Goal: Transaction & Acquisition: Purchase product/service

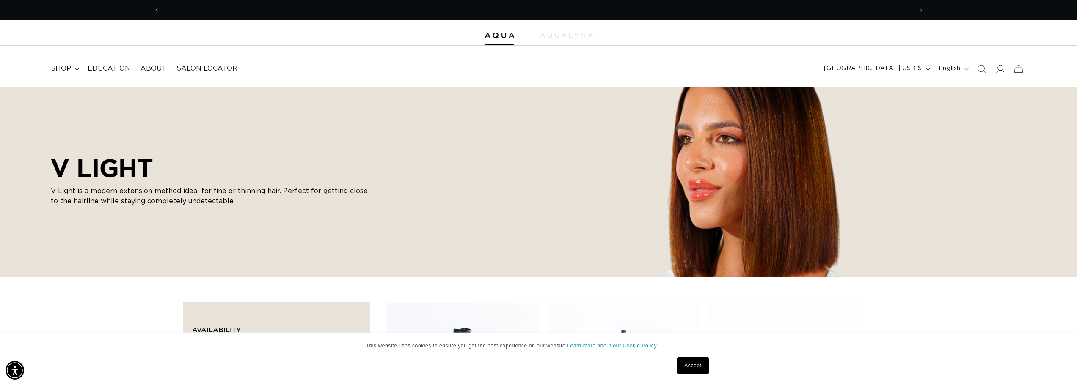
scroll to position [0, 752]
click at [74, 72] on summary "shop" at bounding box center [64, 68] width 37 height 19
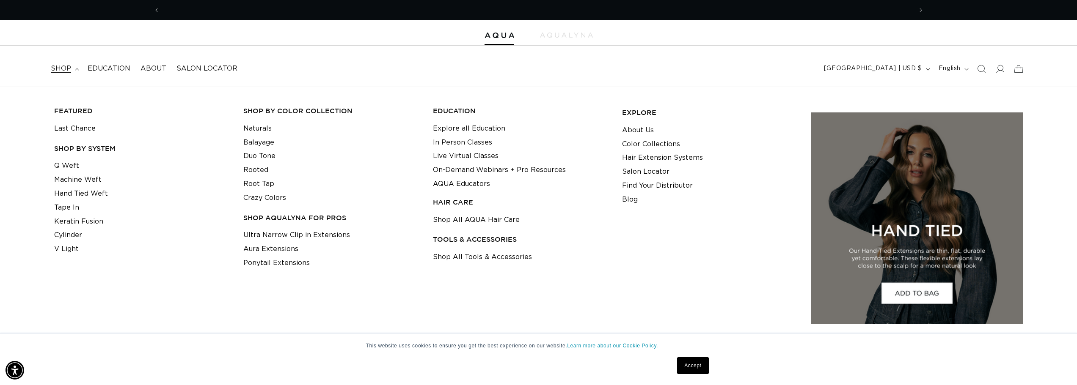
scroll to position [0, 1504]
click at [69, 247] on link "V Light" at bounding box center [66, 249] width 25 height 14
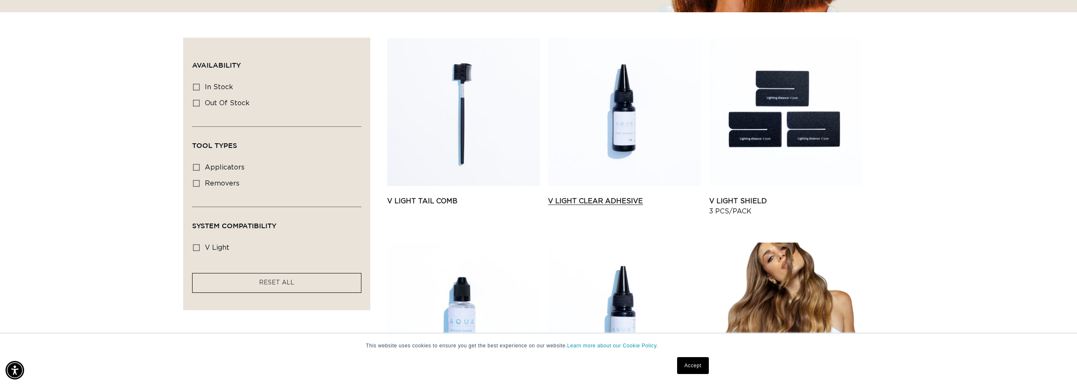
scroll to position [465, 0]
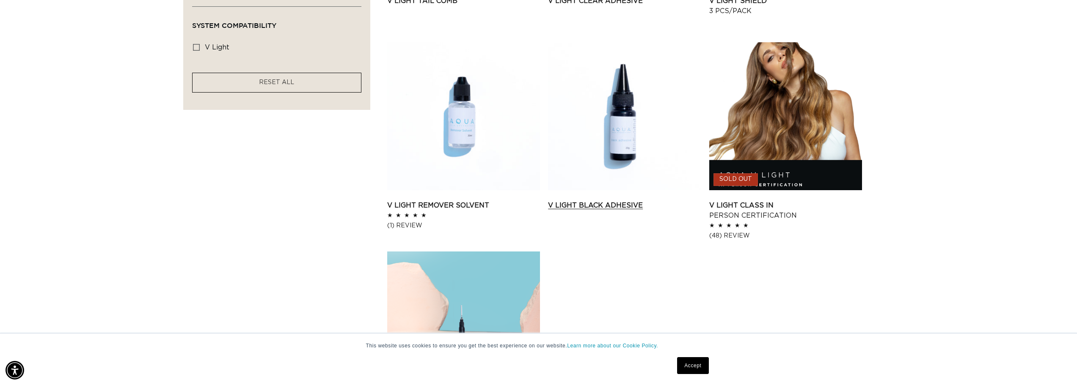
click at [623, 211] on link "V Light Black Adhesive" at bounding box center [624, 206] width 153 height 10
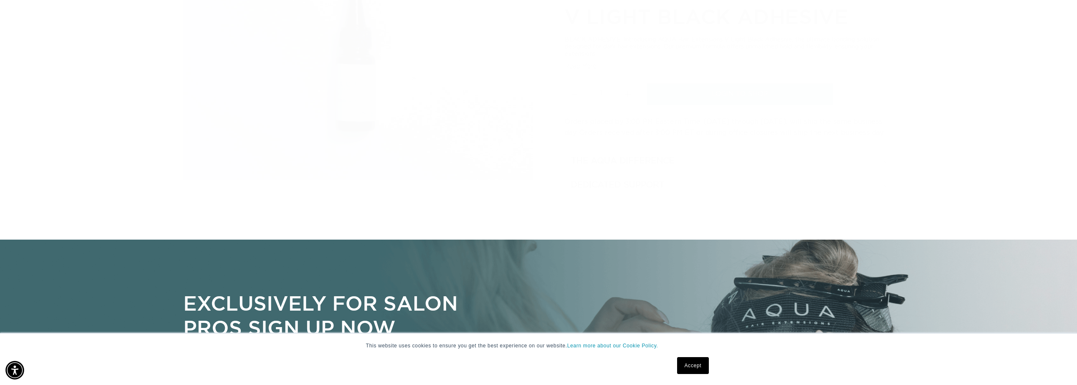
scroll to position [0, 1504]
drag, startPoint x: 694, startPoint y: 370, endPoint x: 691, endPoint y: 360, distance: 10.2
click at [694, 368] on link "Accept" at bounding box center [692, 365] width 31 height 17
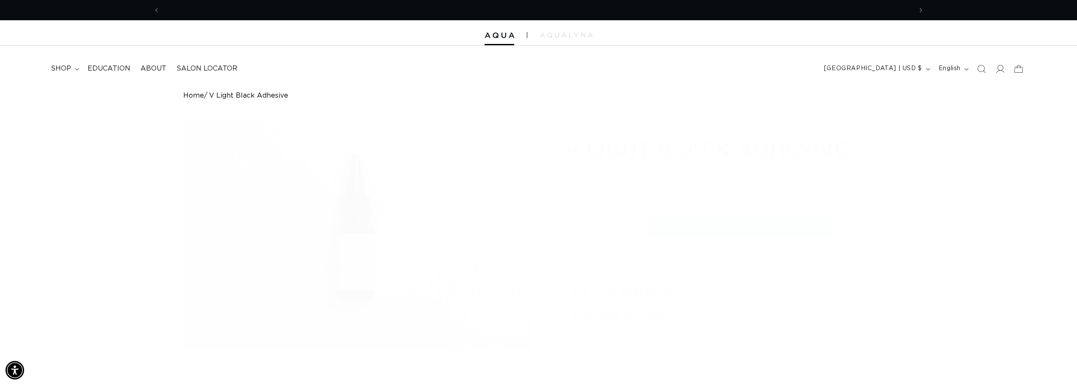
scroll to position [0, 0]
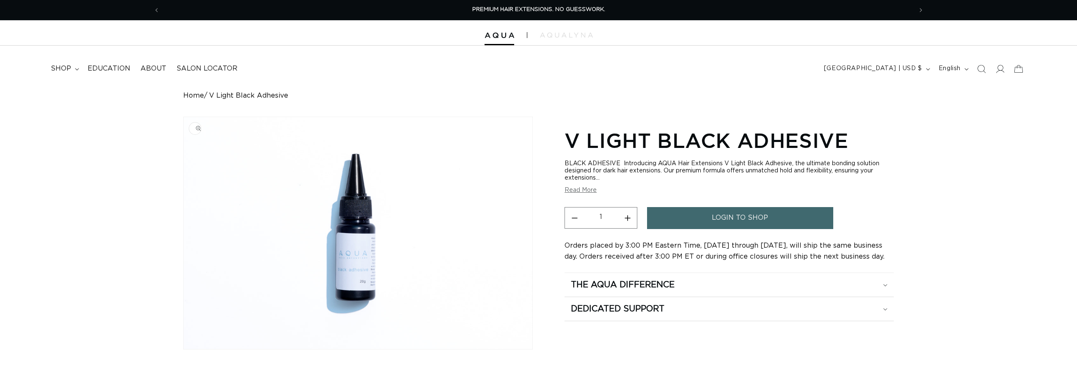
click at [721, 221] on span "login to shop" at bounding box center [739, 218] width 56 height 22
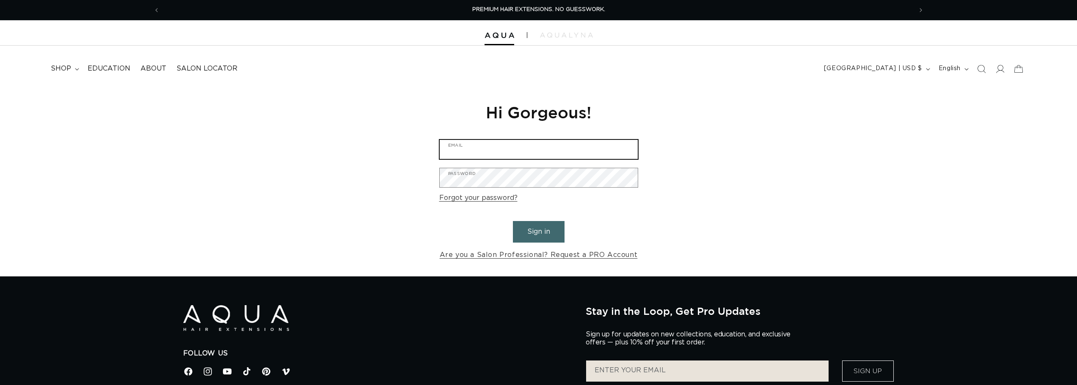
drag, startPoint x: 504, startPoint y: 156, endPoint x: 495, endPoint y: 128, distance: 29.7
click at [504, 156] on input "Email" at bounding box center [538, 149] width 198 height 19
drag, startPoint x: 540, startPoint y: 37, endPoint x: 550, endPoint y: 35, distance: 10.8
click at [541, 37] on img at bounding box center [566, 35] width 53 height 5
